Goal: Information Seeking & Learning: Learn about a topic

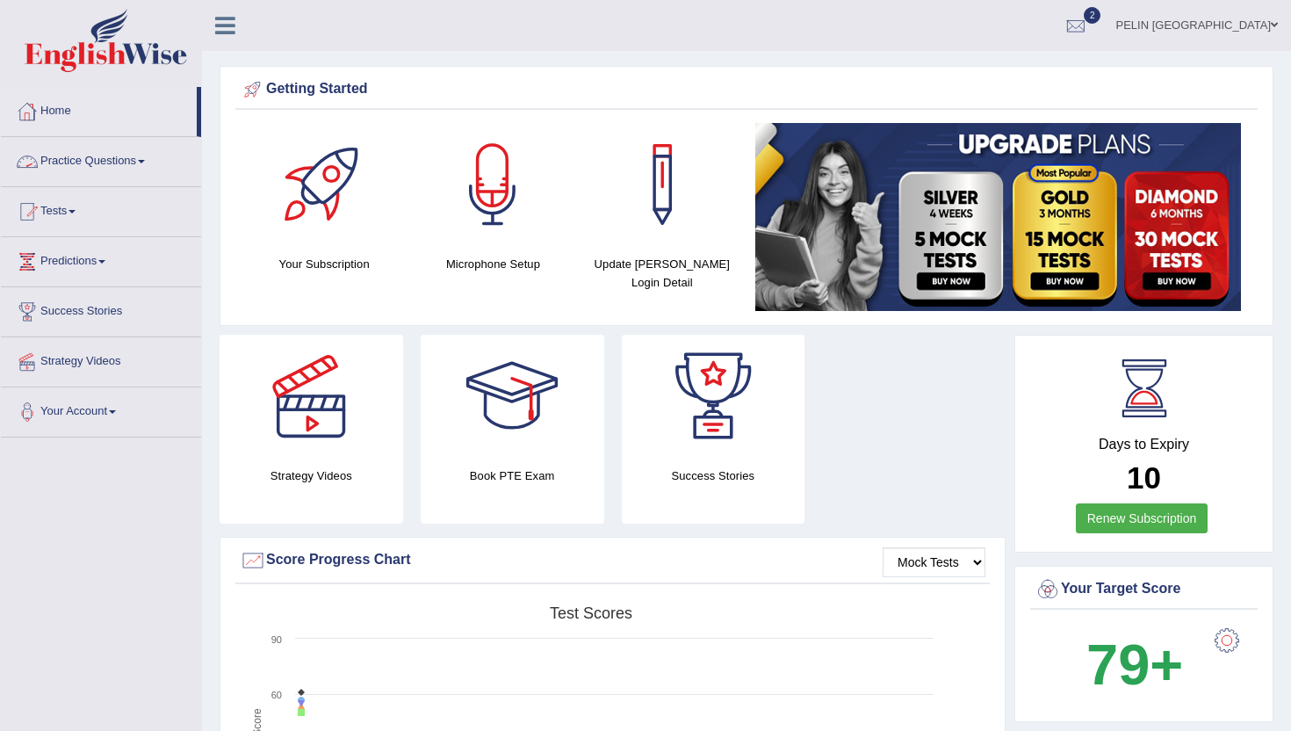
click at [155, 160] on link "Practice Questions" at bounding box center [101, 159] width 200 height 44
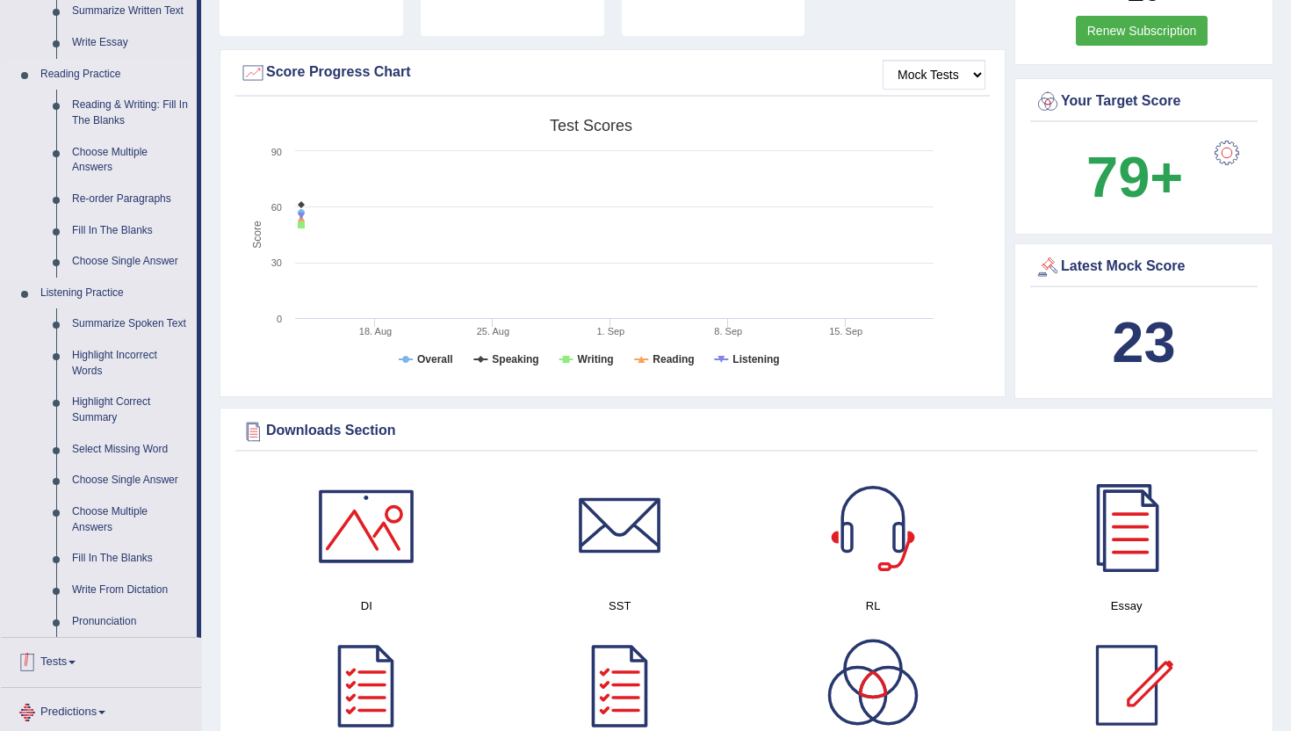
scroll to position [486, 0]
click at [112, 376] on link "Highlight Incorrect Words" at bounding box center [130, 364] width 133 height 47
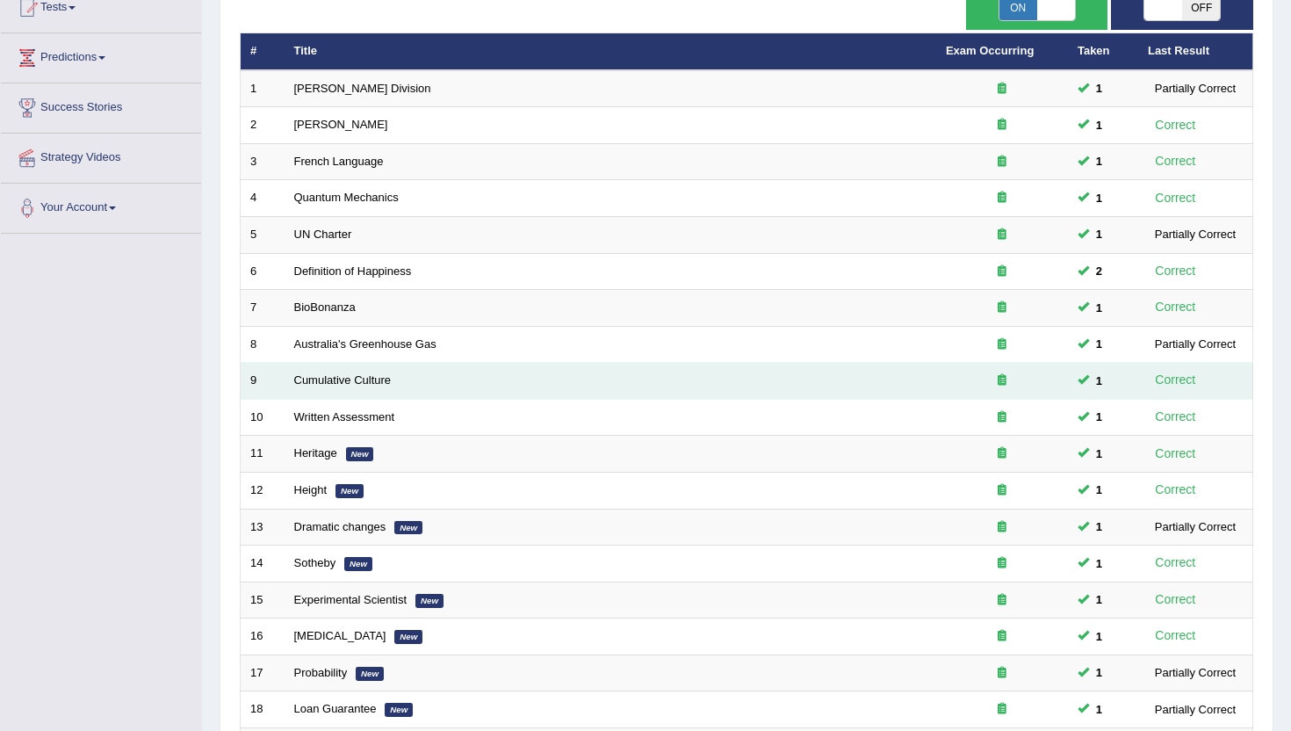
scroll to position [364, 0]
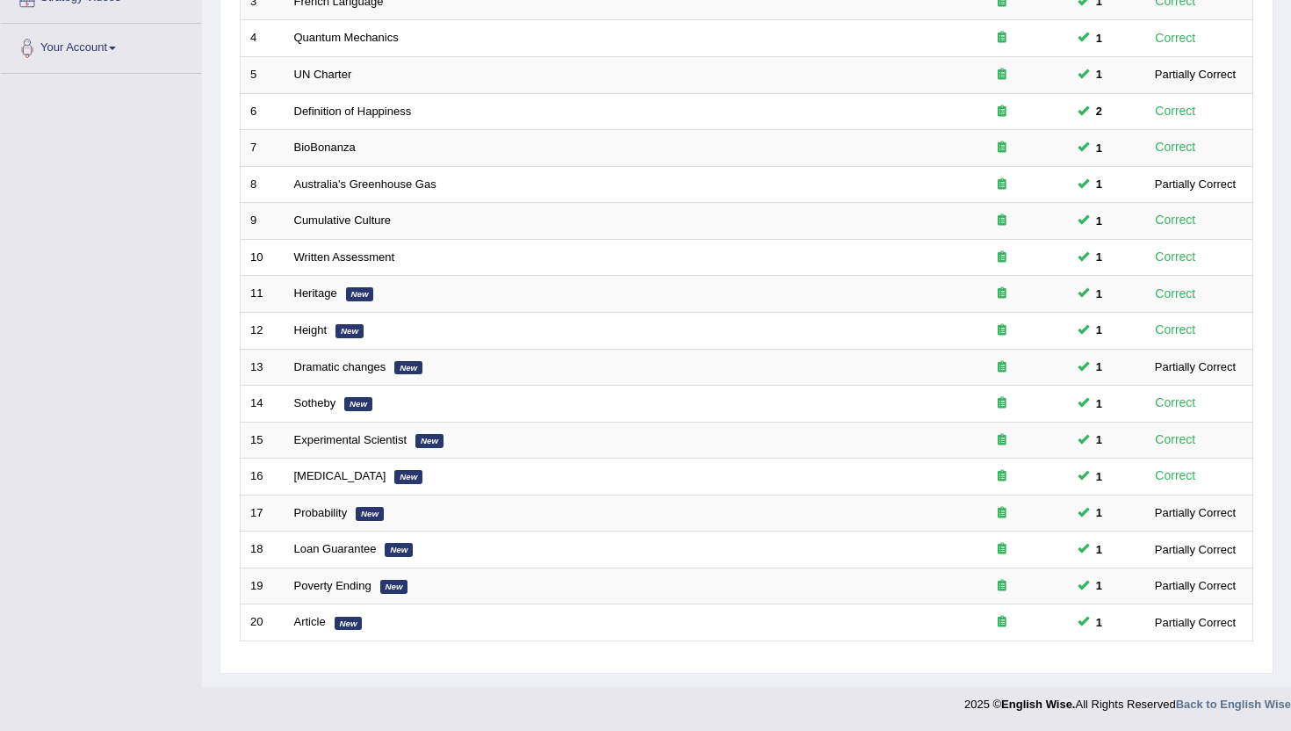
click at [671, 709] on div at bounding box center [645, 699] width 1291 height 25
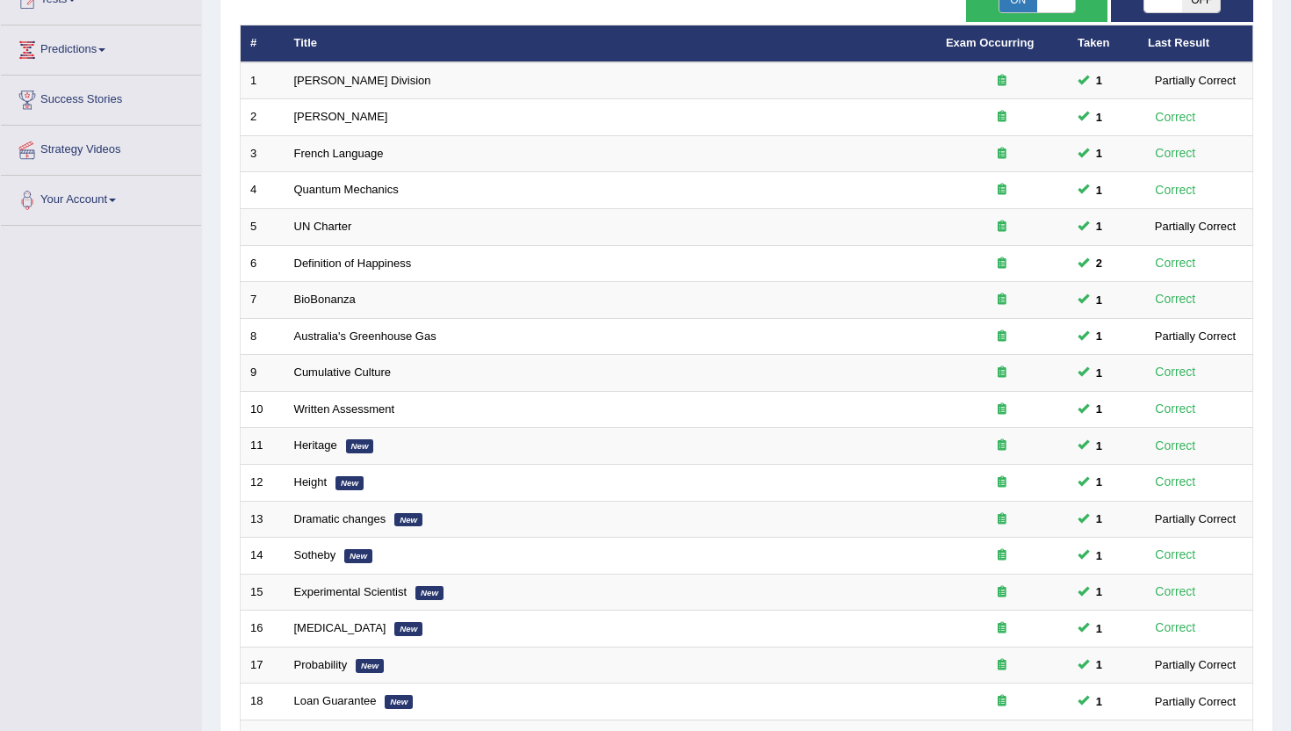
scroll to position [51, 0]
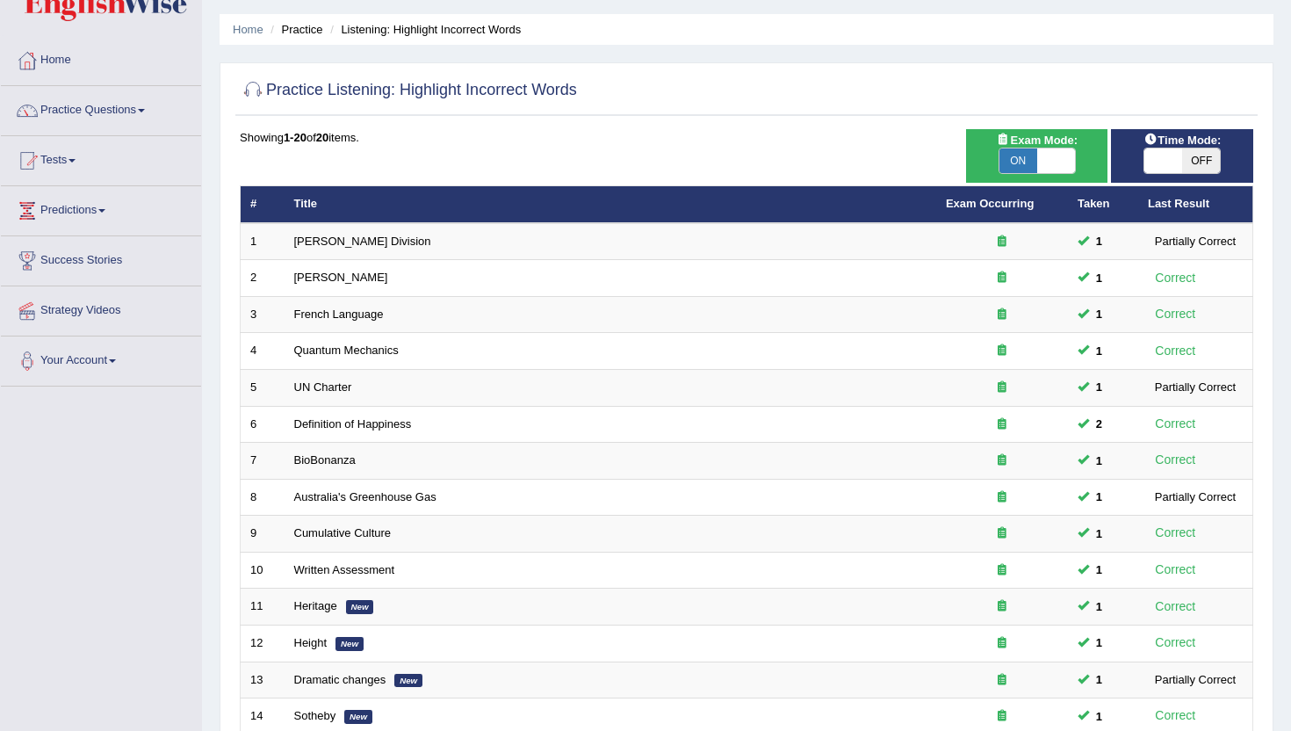
click at [1025, 161] on span "ON" at bounding box center [1018, 160] width 38 height 25
checkbox input "false"
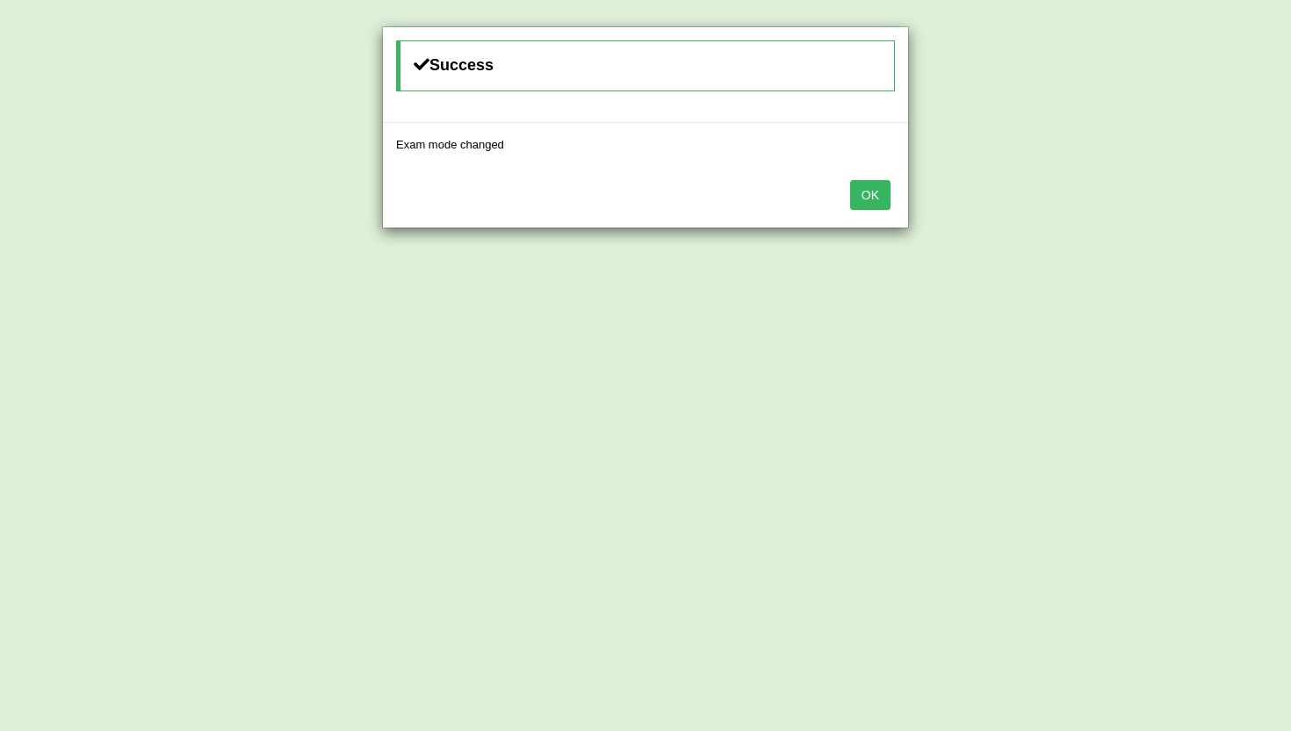
click at [868, 193] on button "OK" at bounding box center [870, 195] width 40 height 30
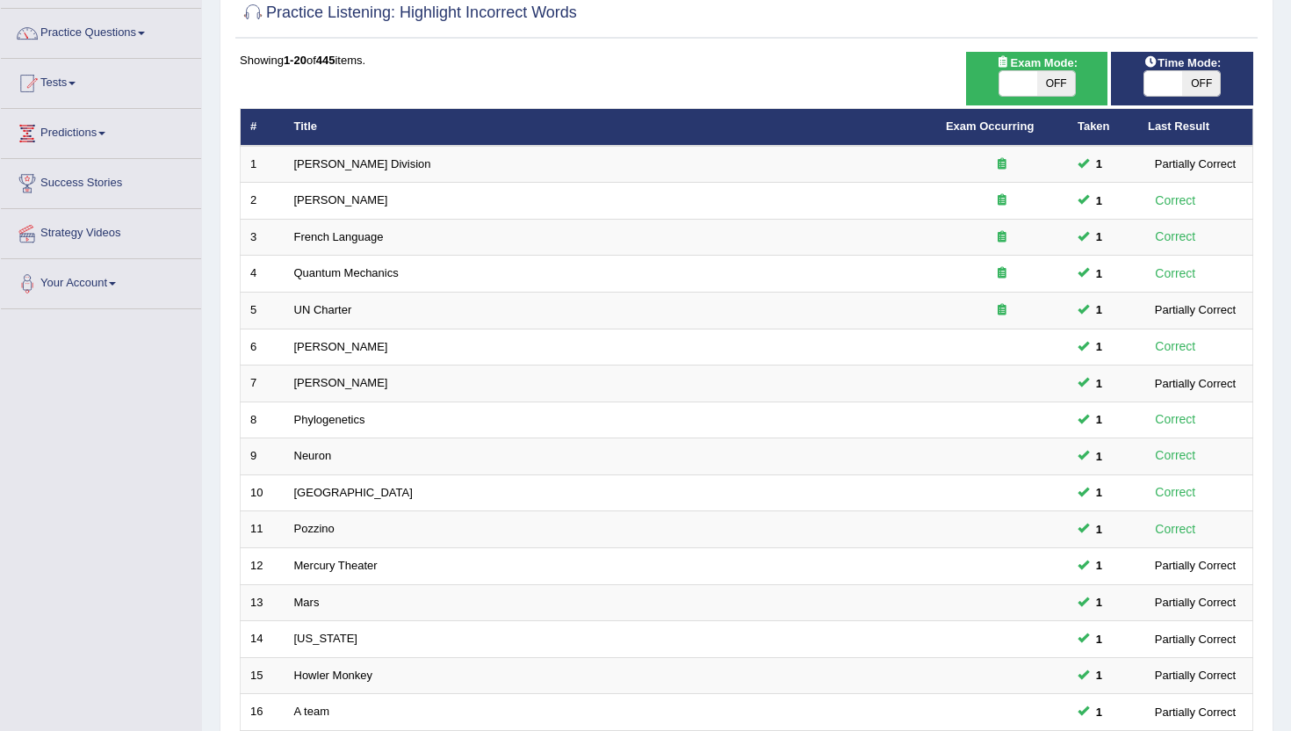
scroll to position [127, 0]
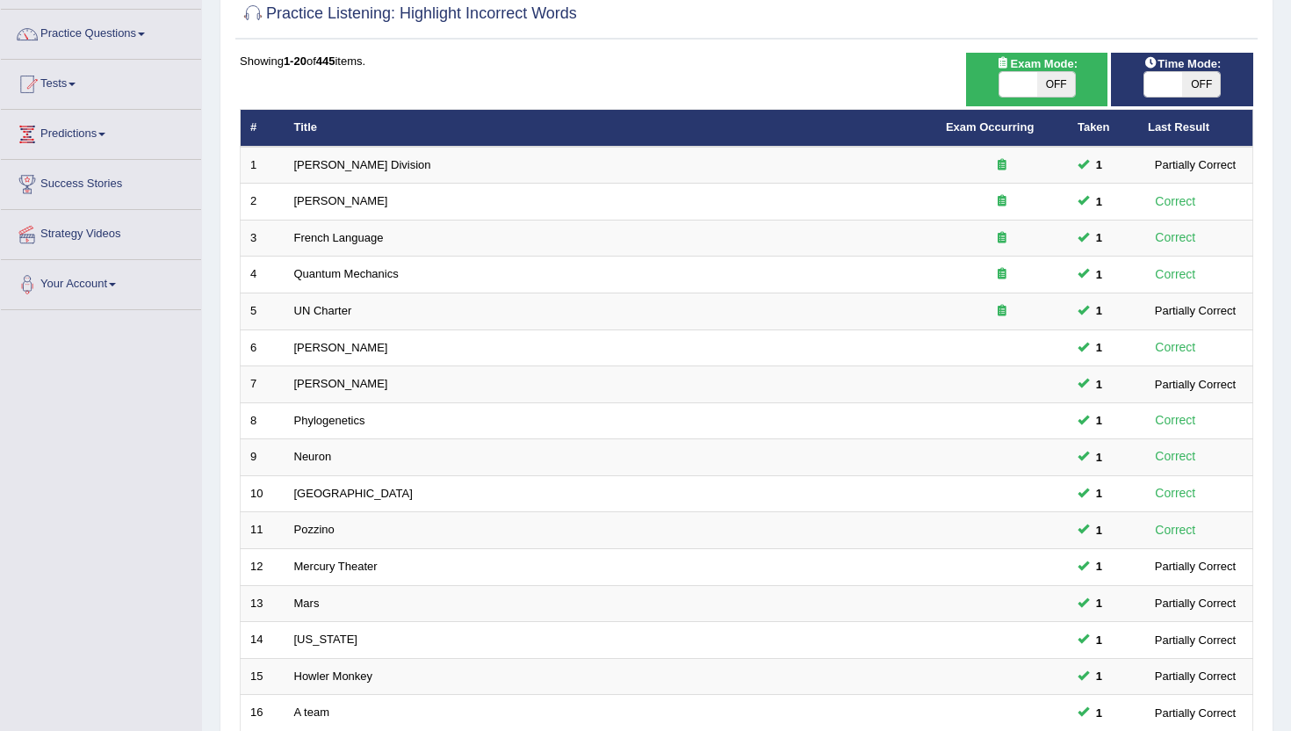
click at [1047, 82] on span "OFF" at bounding box center [1056, 84] width 38 height 25
checkbox input "true"
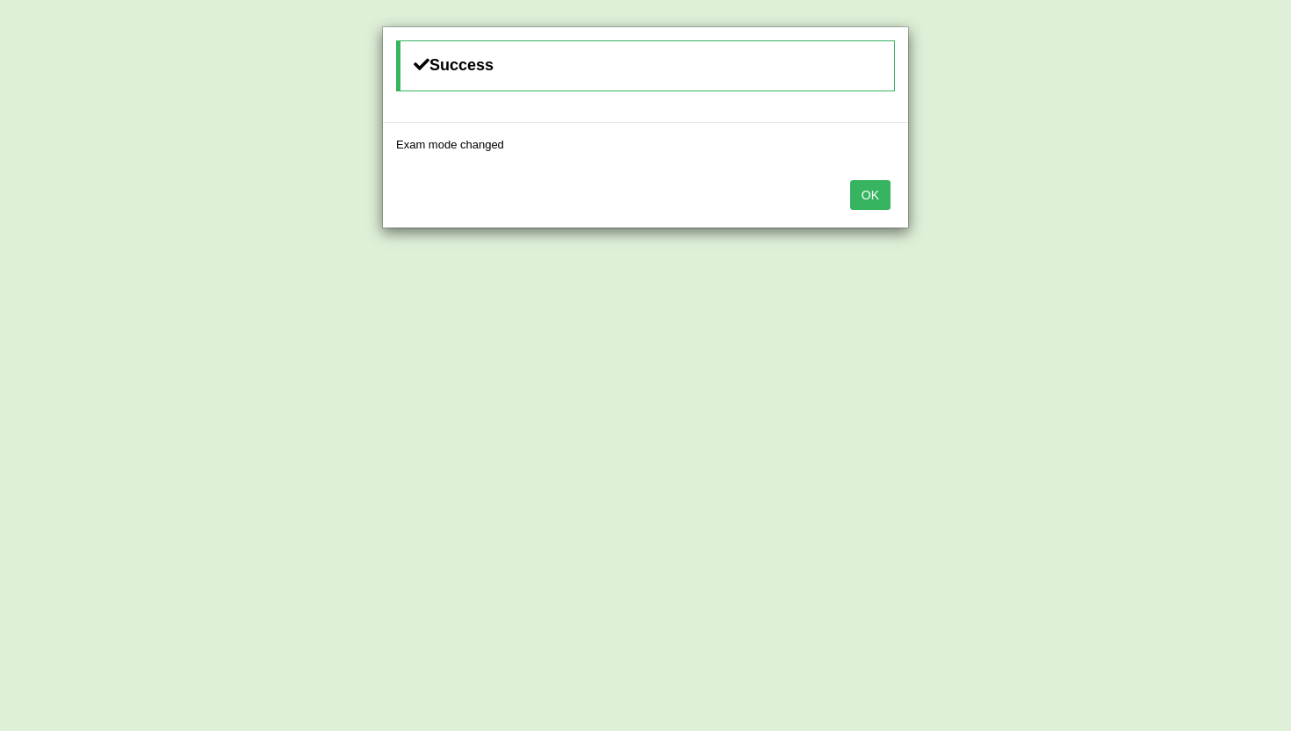
click at [870, 197] on button "OK" at bounding box center [870, 195] width 40 height 30
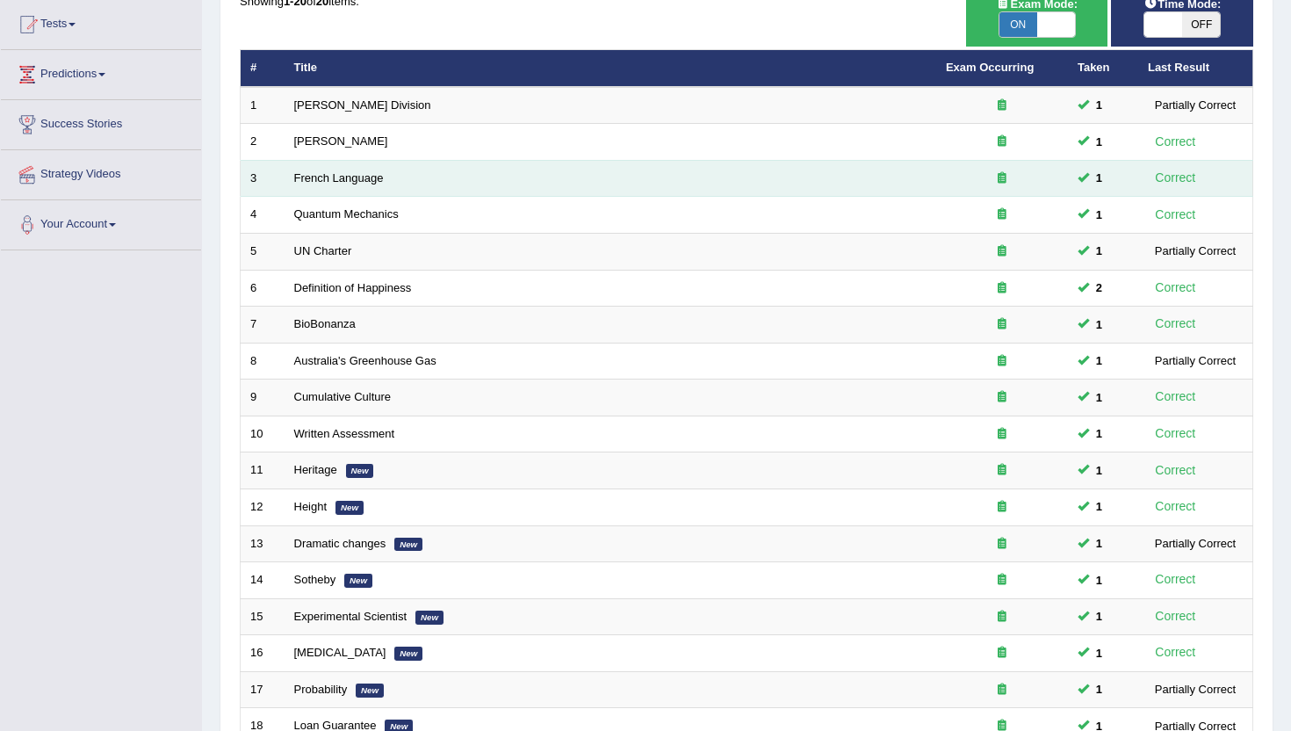
scroll to position [185, 0]
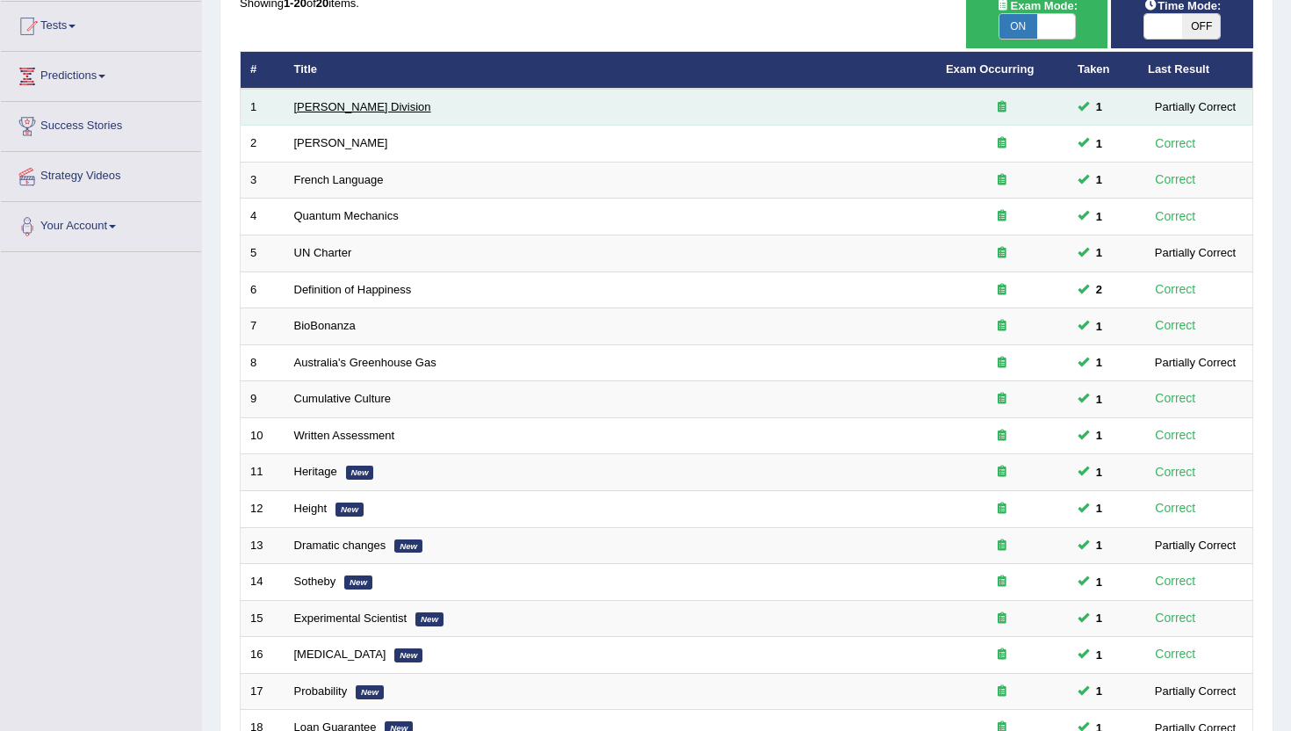
click at [340, 106] on link "[PERSON_NAME] Division" at bounding box center [362, 106] width 137 height 13
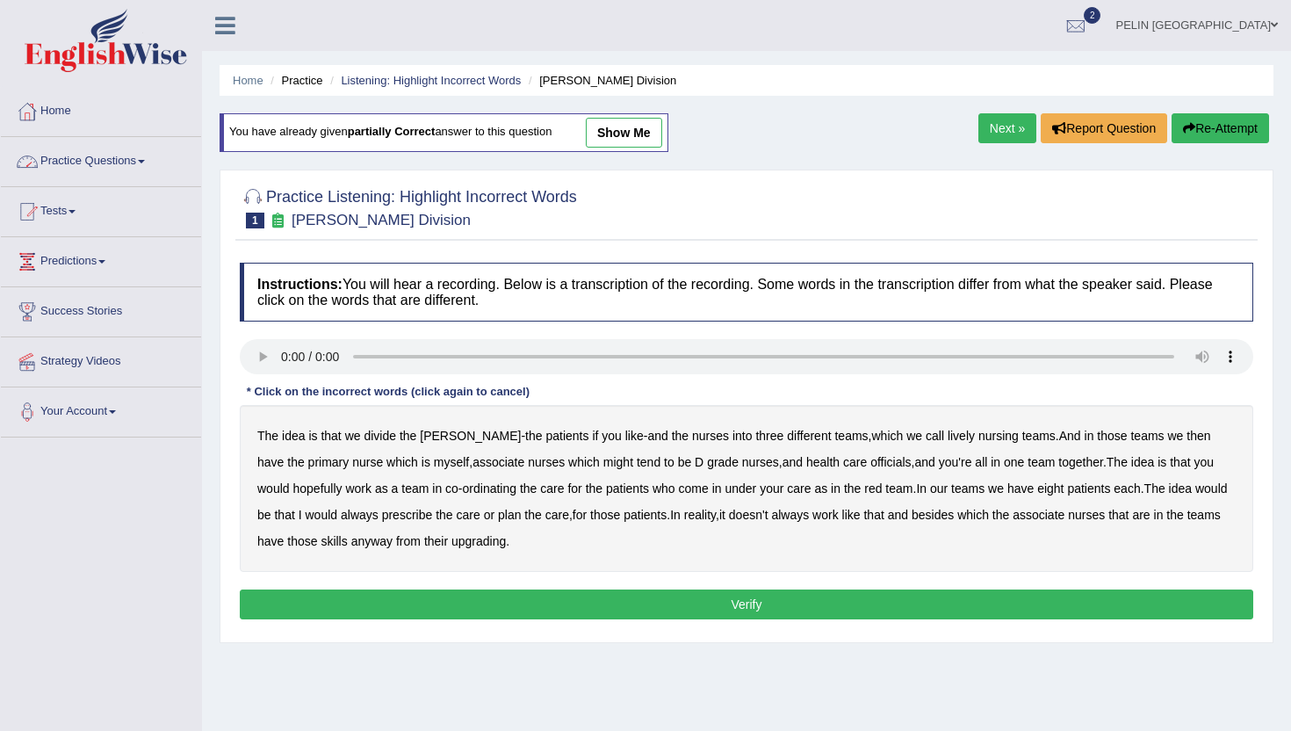
click at [144, 169] on link "Practice Questions" at bounding box center [101, 159] width 200 height 44
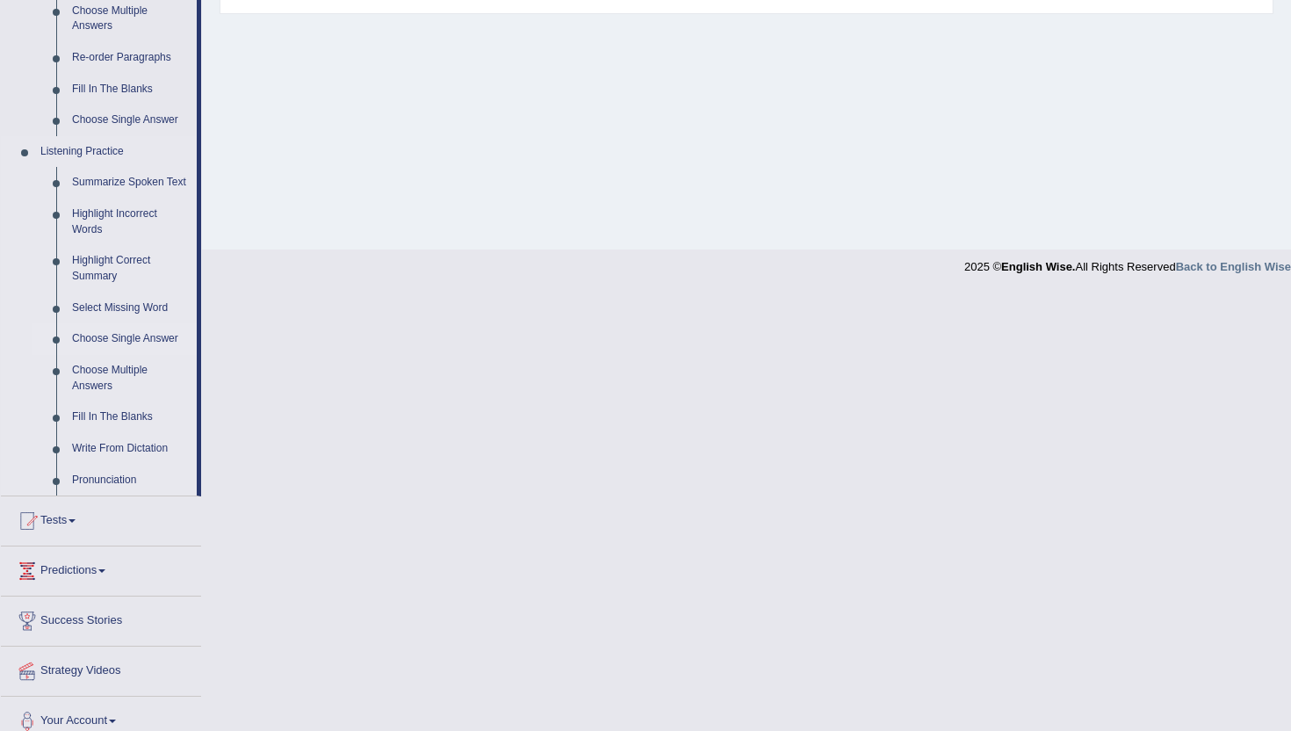
scroll to position [619, 0]
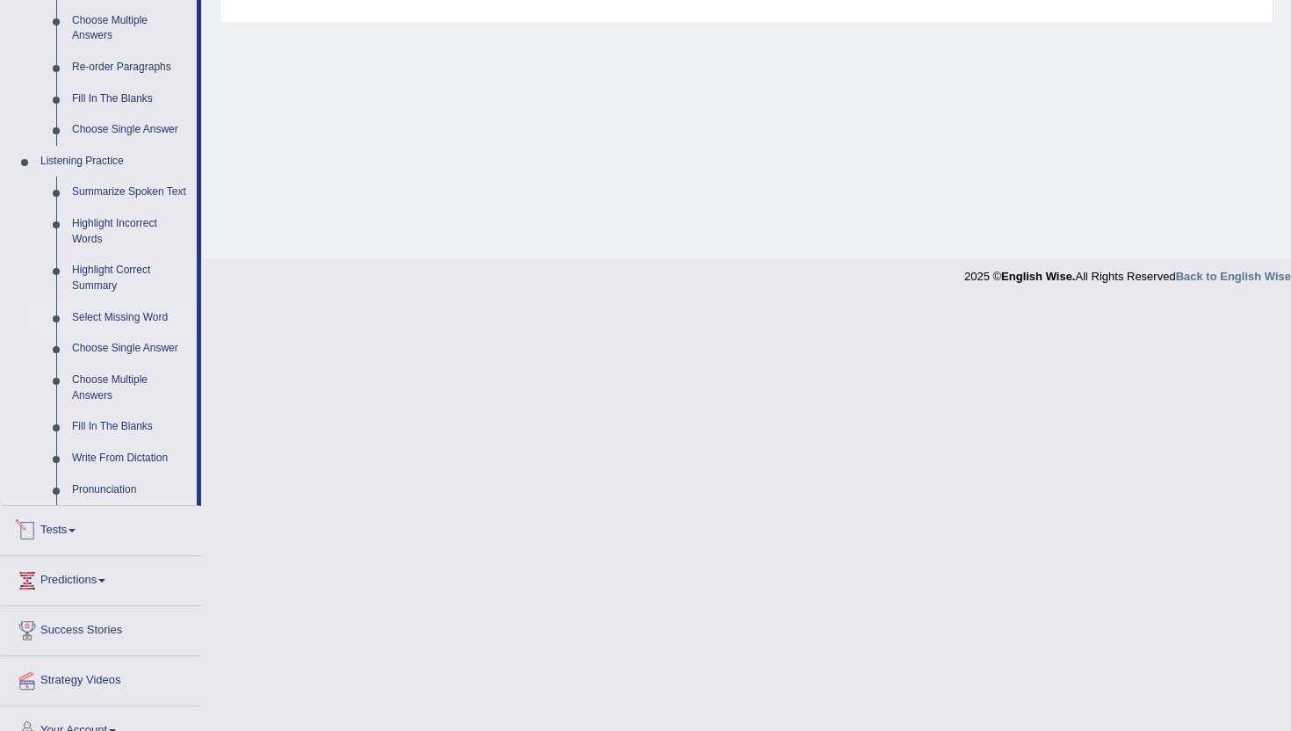
click at [135, 328] on link "Select Missing Word" at bounding box center [130, 318] width 133 height 32
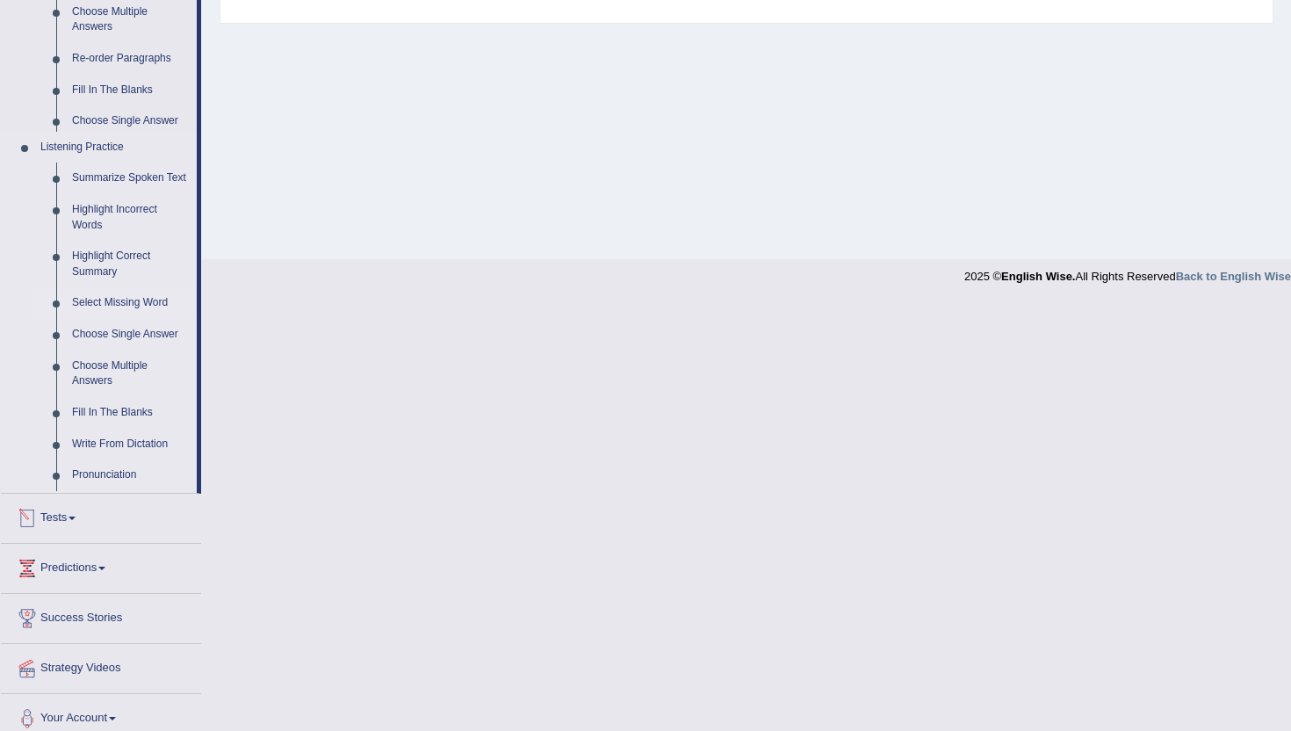
scroll to position [537, 0]
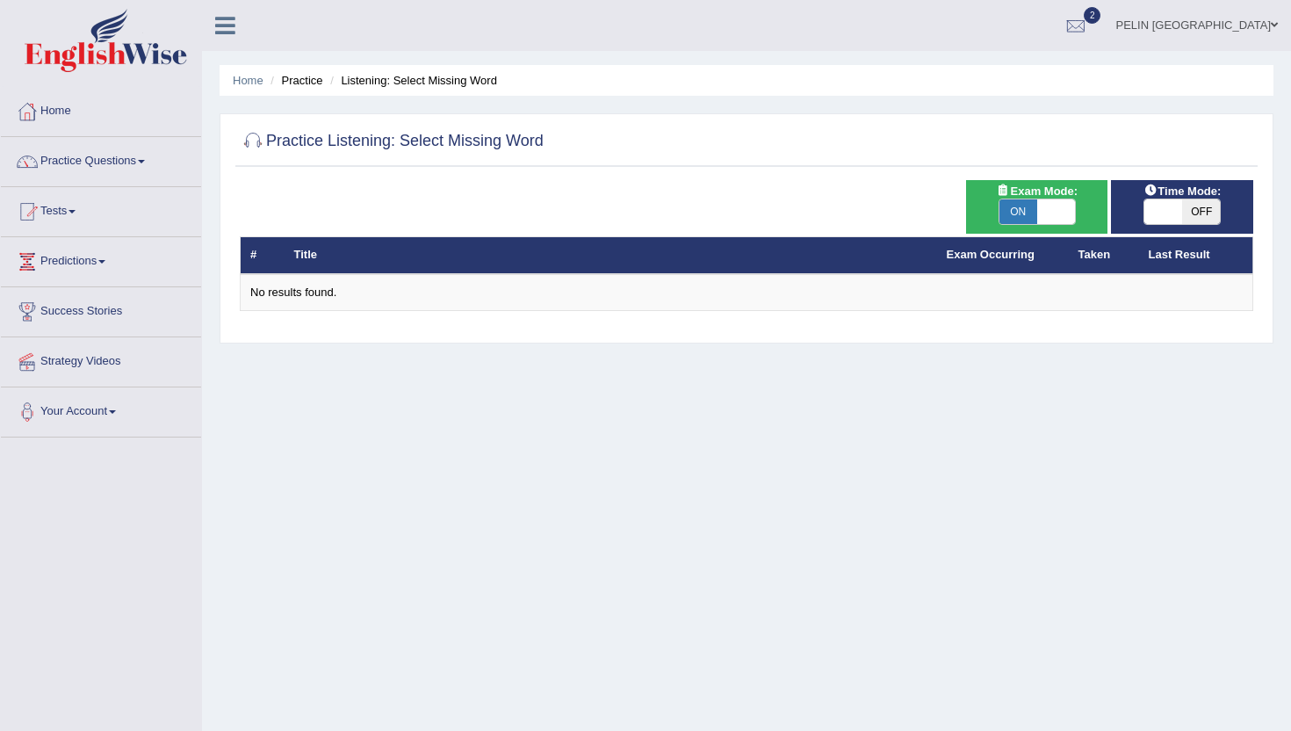
click at [1016, 213] on span "ON" at bounding box center [1018, 211] width 38 height 25
checkbox input "false"
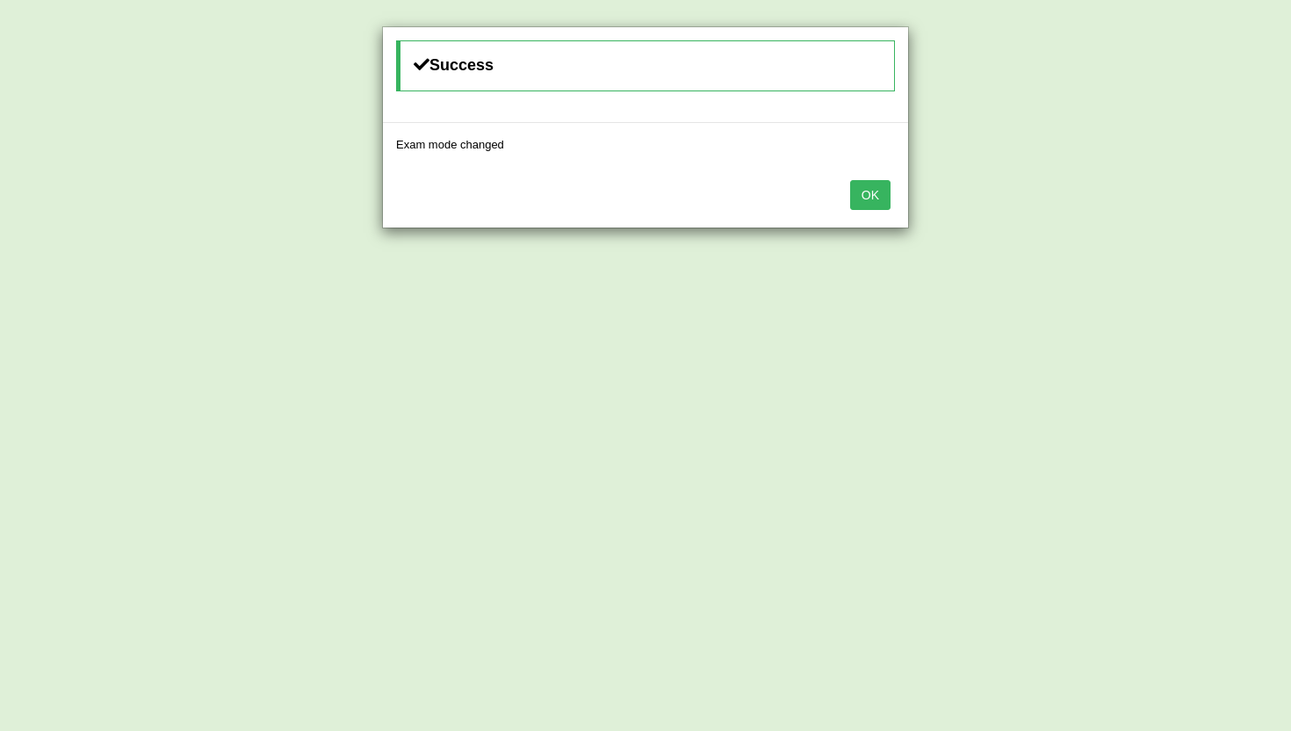
click at [868, 193] on button "OK" at bounding box center [870, 195] width 40 height 30
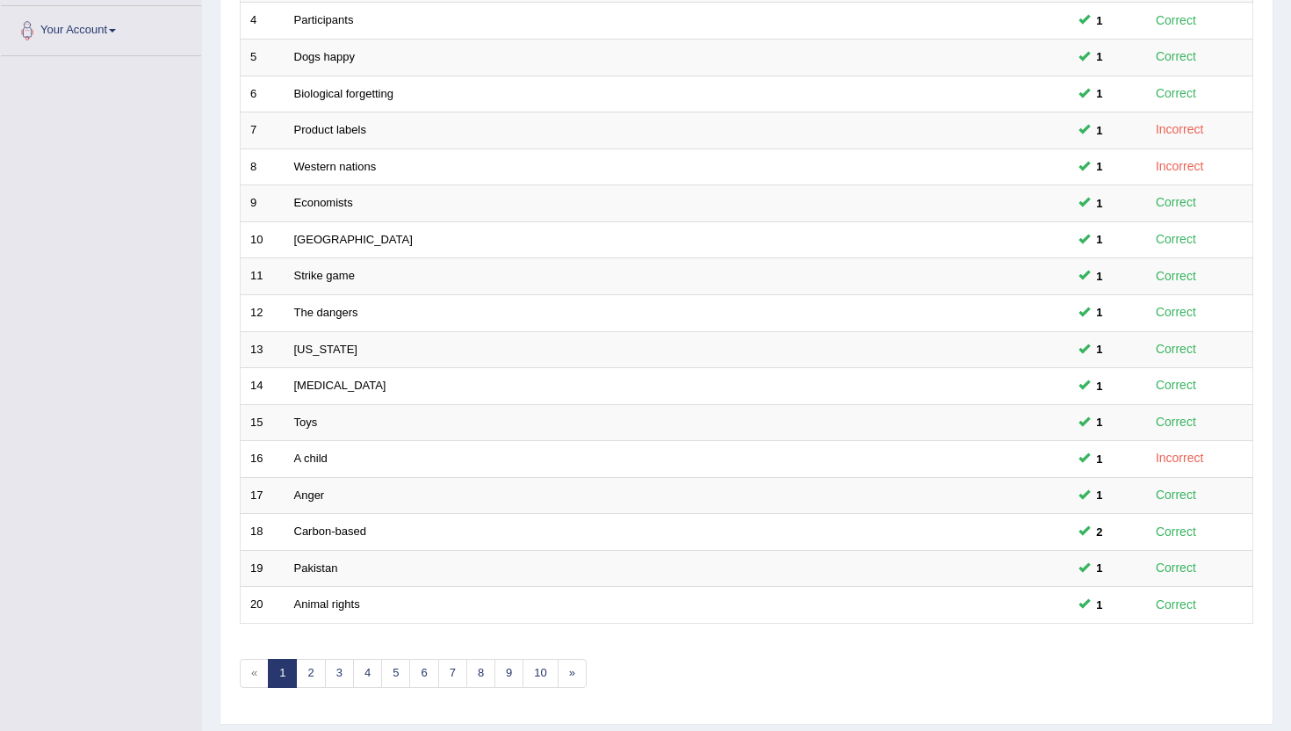
scroll to position [432, 0]
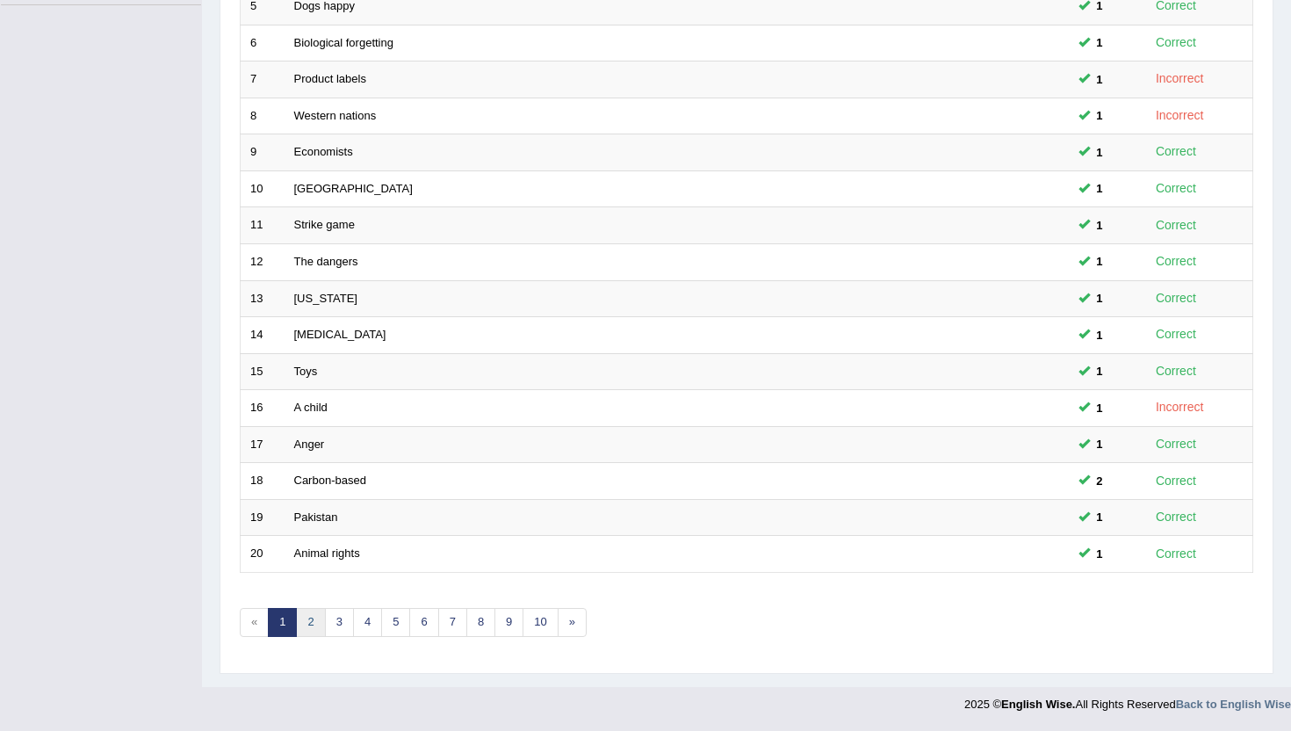
click at [304, 630] on link "2" at bounding box center [310, 622] width 29 height 29
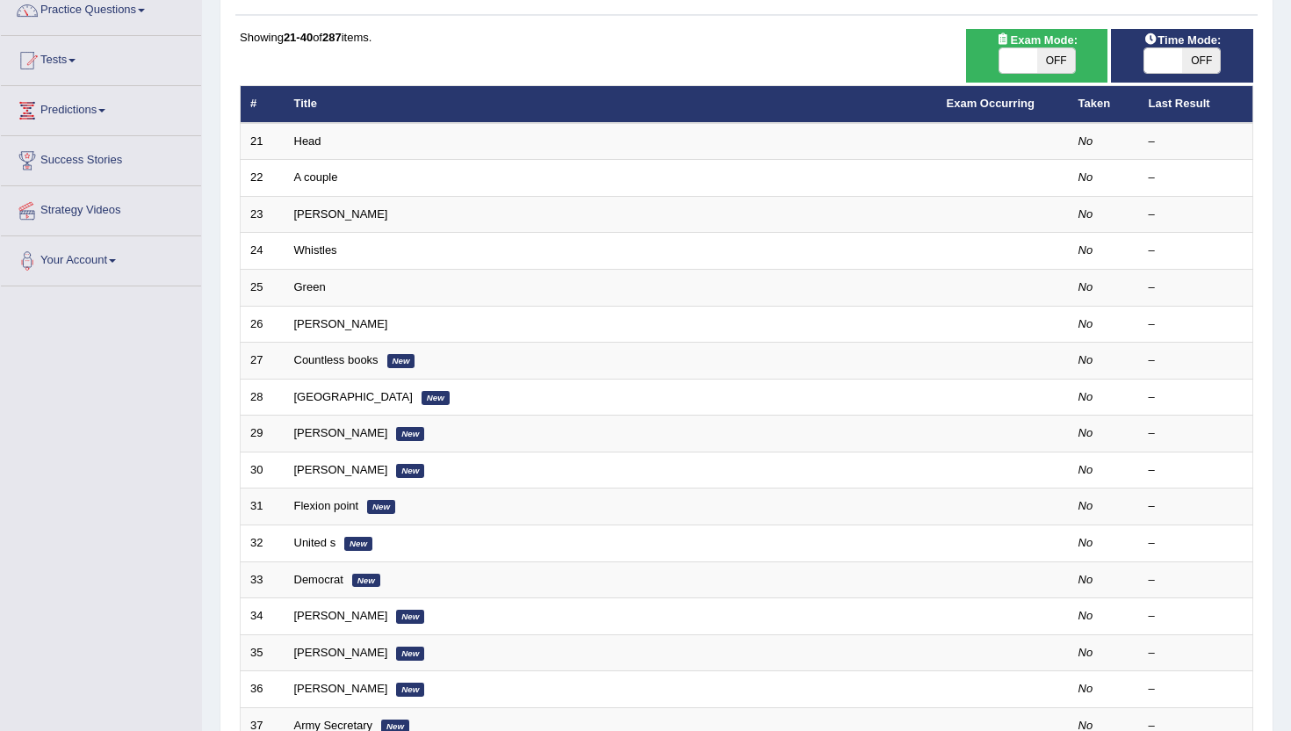
scroll to position [432, 0]
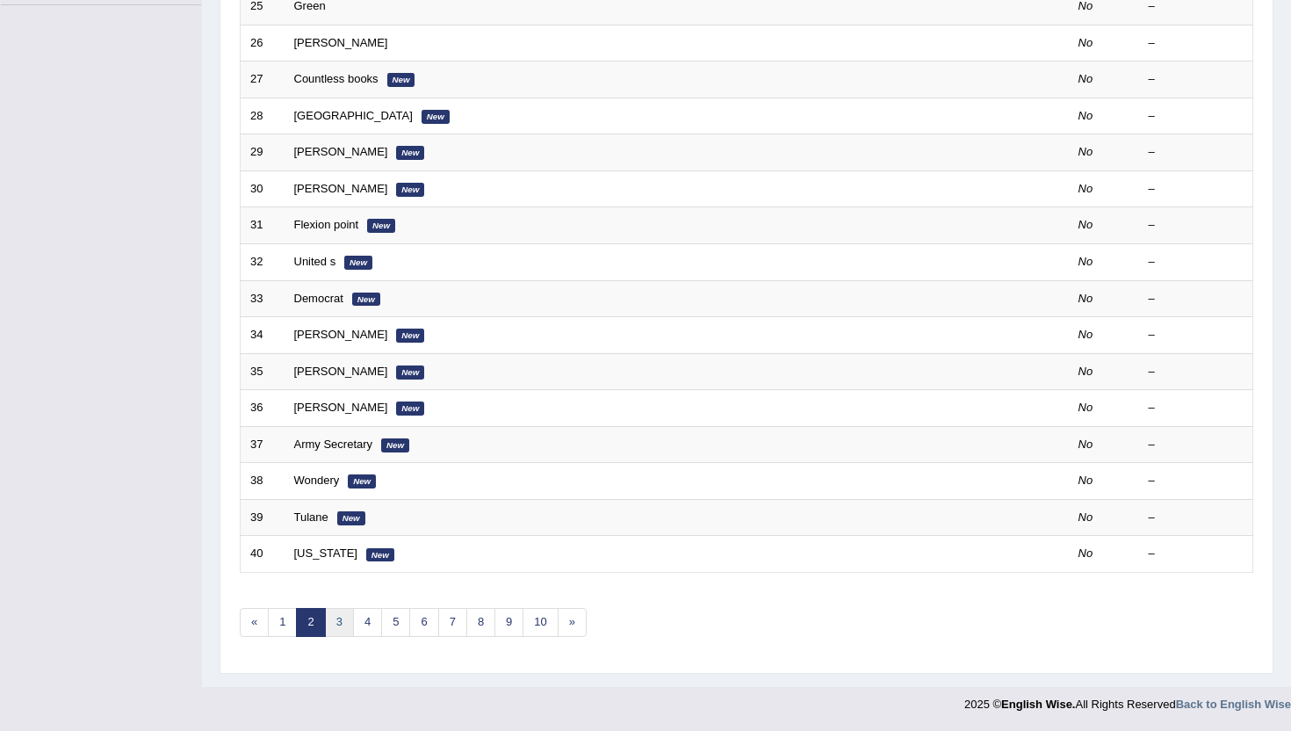
click at [340, 619] on link "3" at bounding box center [339, 622] width 29 height 29
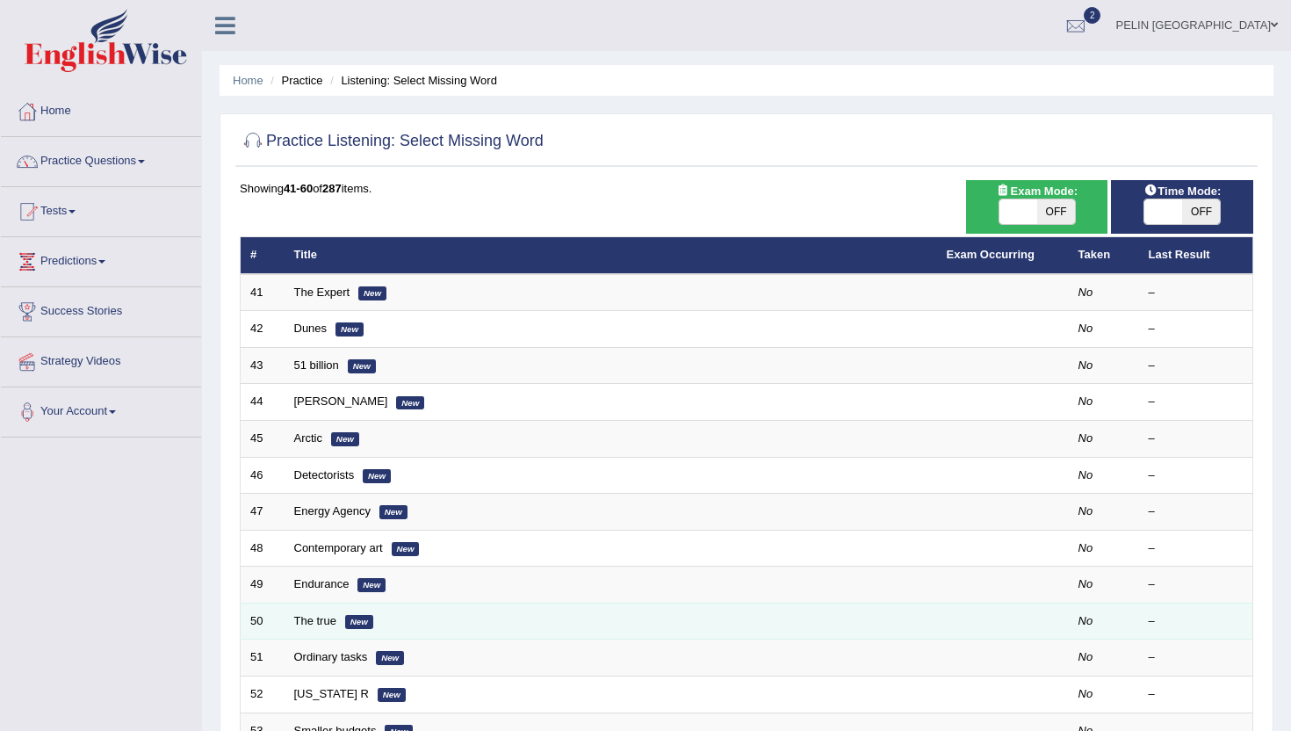
scroll to position [432, 0]
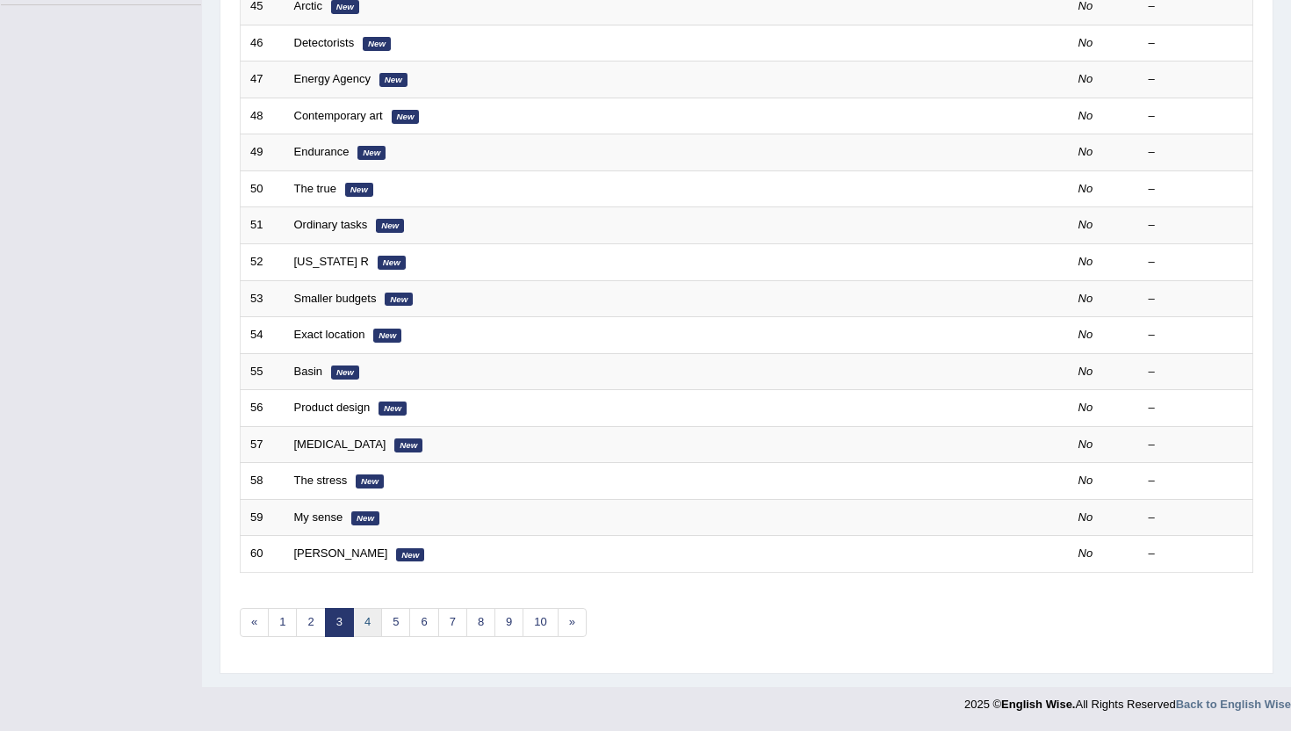
click at [376, 621] on link "4" at bounding box center [367, 622] width 29 height 29
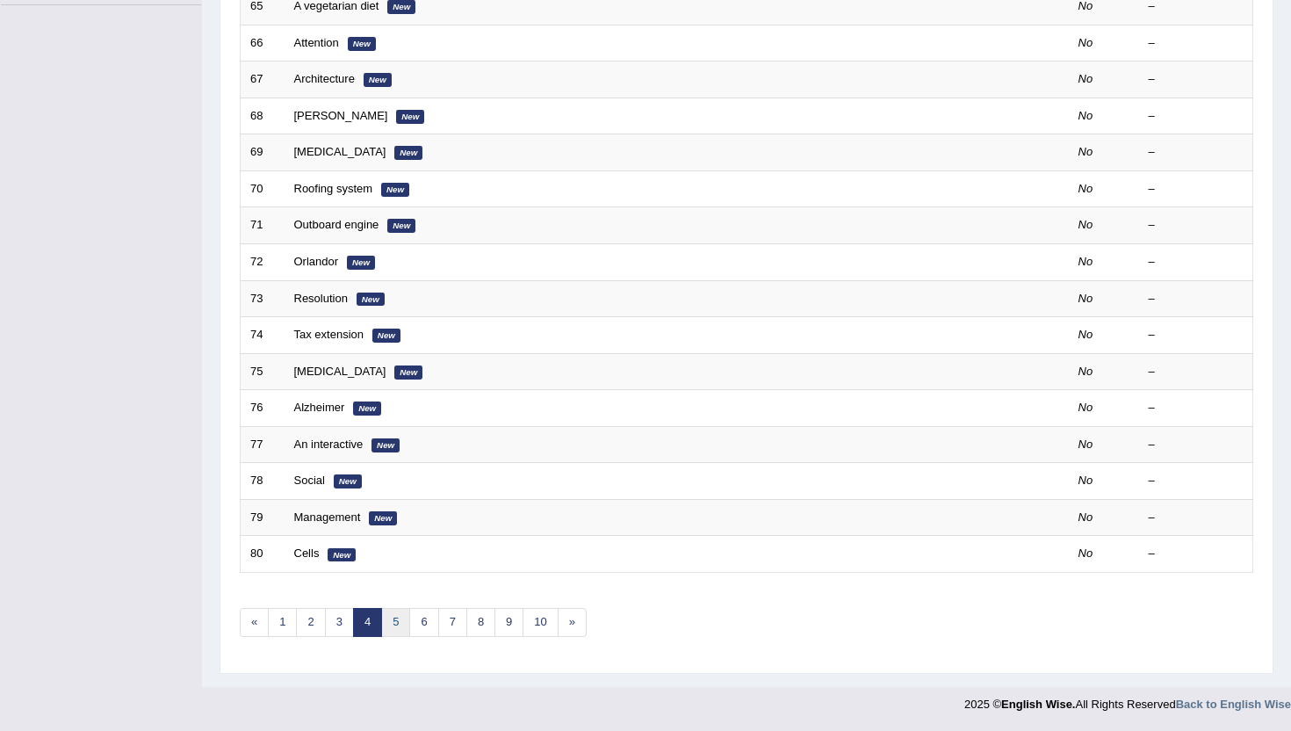
click at [402, 614] on link "5" at bounding box center [395, 622] width 29 height 29
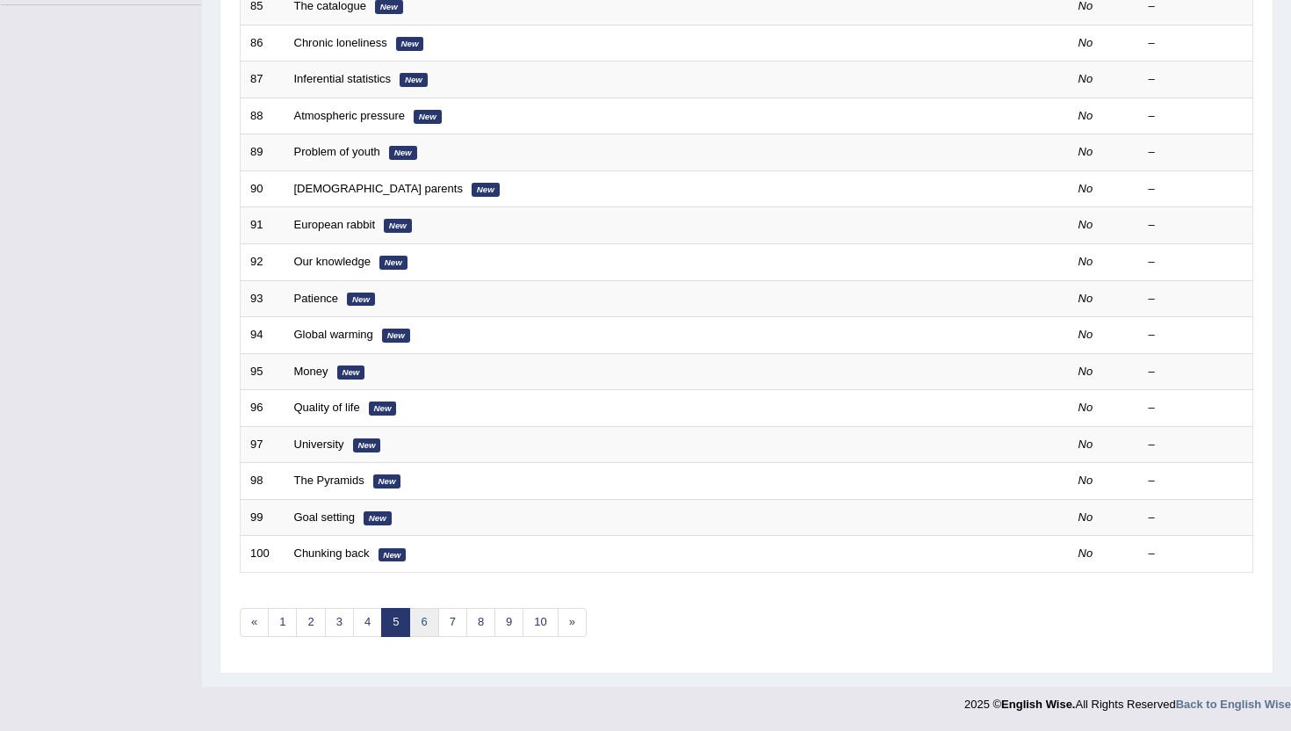
click at [436, 618] on link "6" at bounding box center [423, 622] width 29 height 29
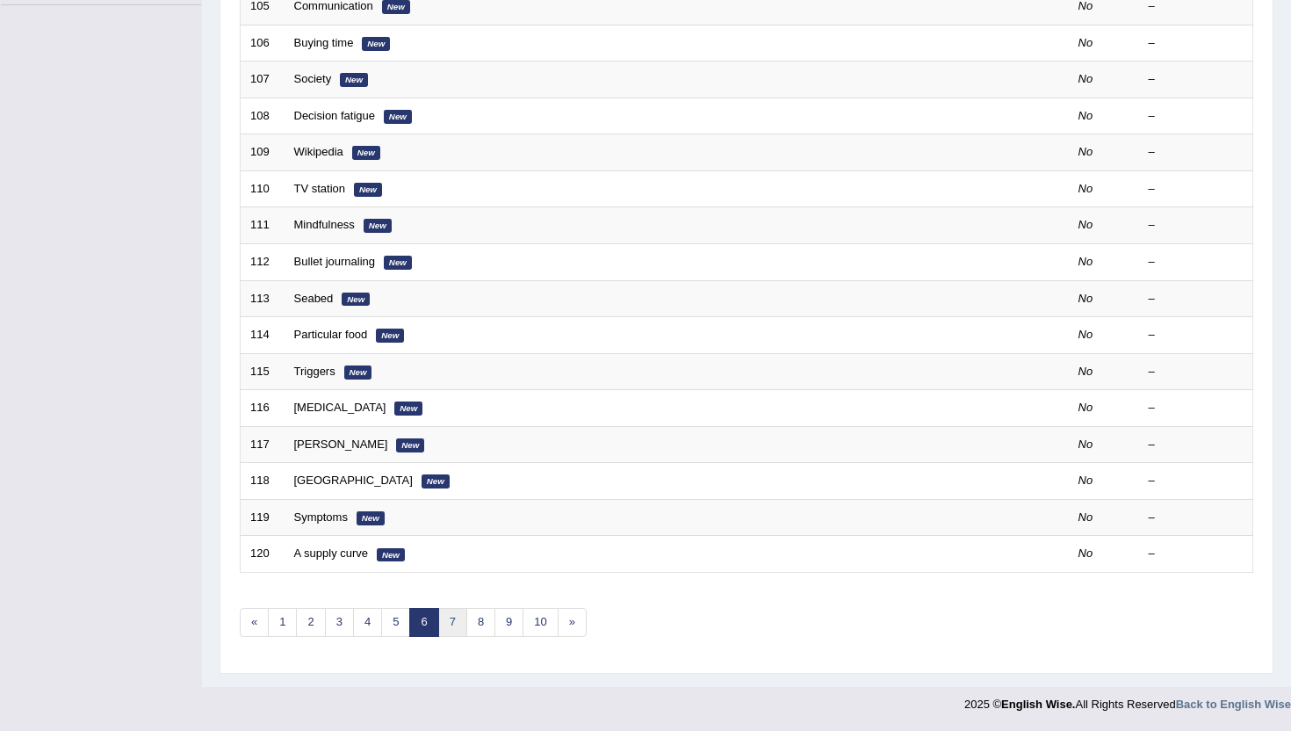
click at [456, 616] on link "7" at bounding box center [452, 622] width 29 height 29
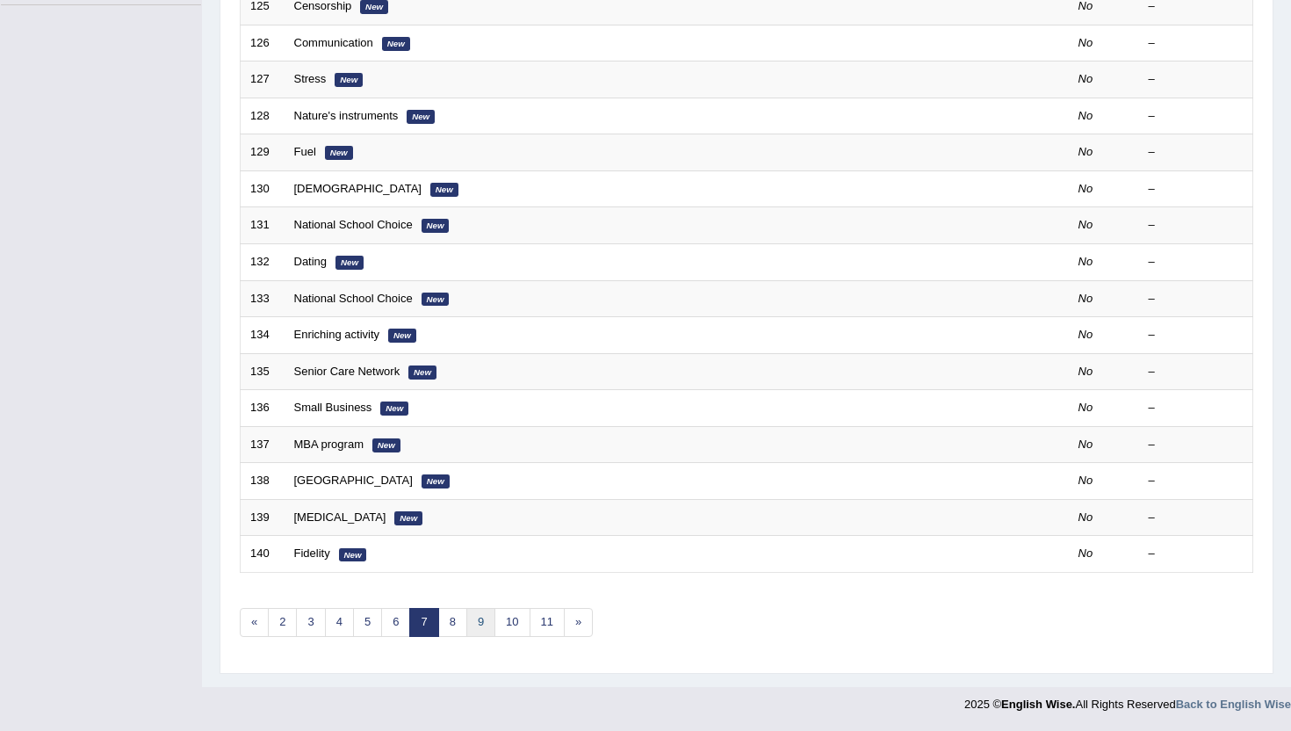
click at [489, 626] on link "9" at bounding box center [480, 622] width 29 height 29
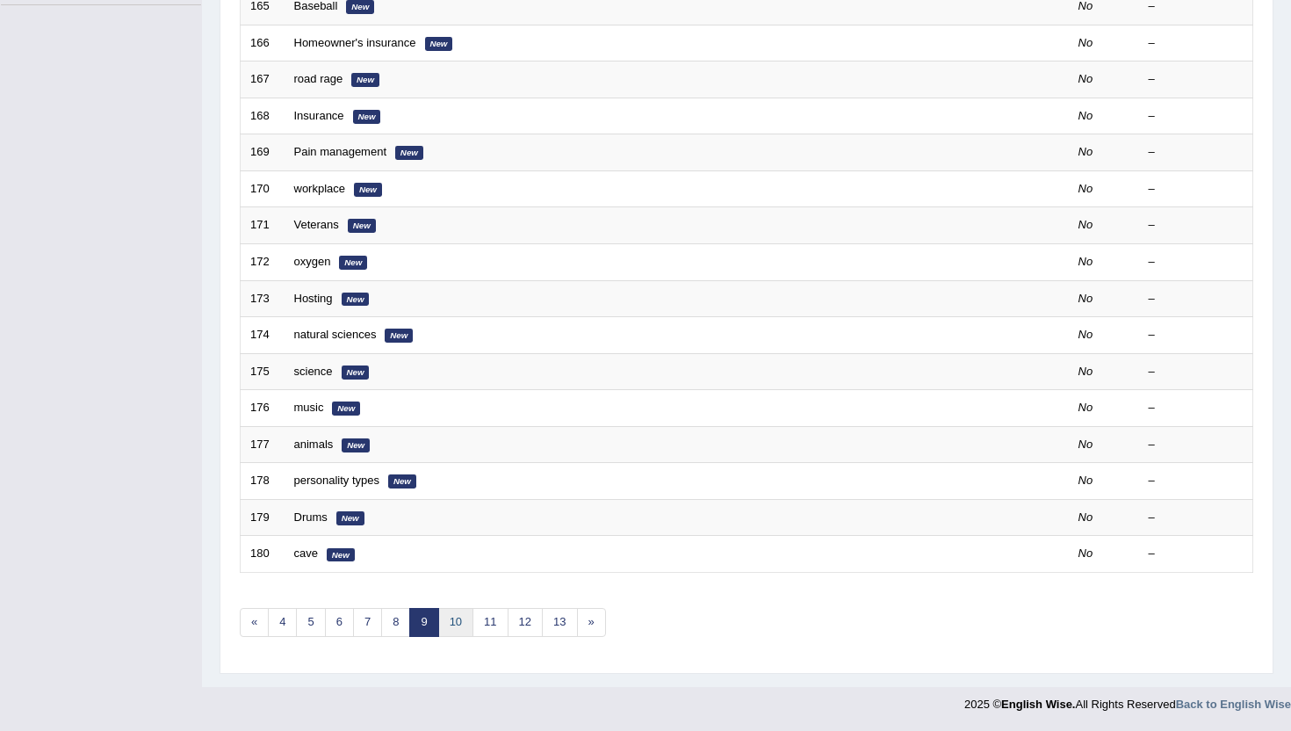
click at [464, 628] on link "10" at bounding box center [455, 622] width 35 height 29
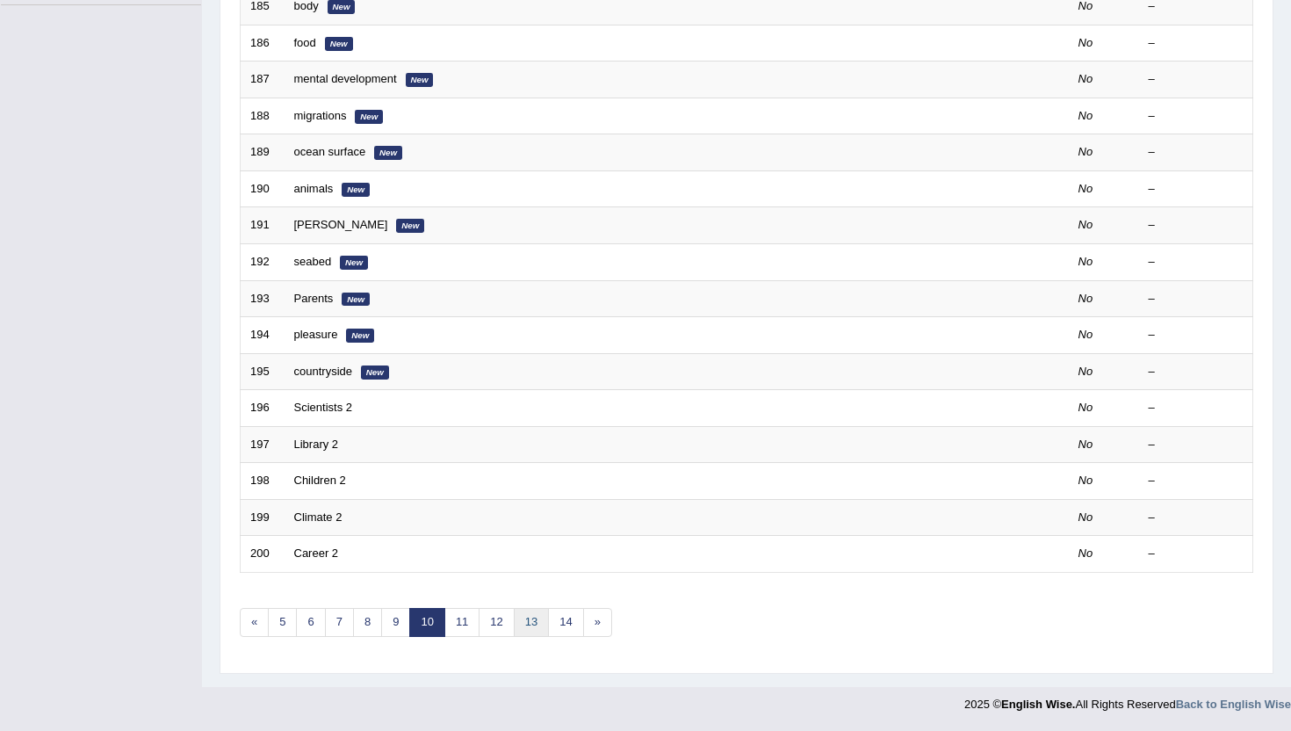
click at [538, 630] on link "13" at bounding box center [531, 622] width 35 height 29
